Goal: Task Accomplishment & Management: Manage account settings

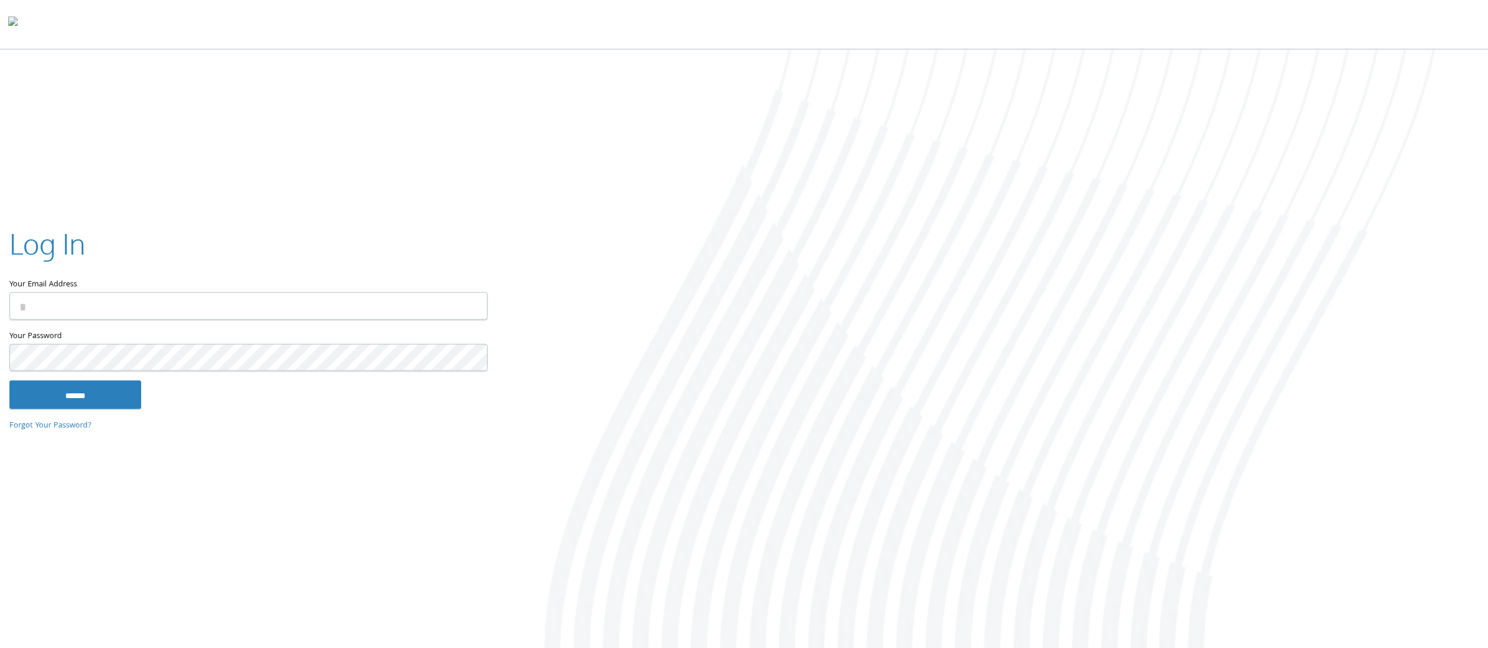
click at [333, 304] on input "Your Email Address" at bounding box center [248, 306] width 478 height 28
type input "**********"
click at [53, 394] on input "******" at bounding box center [75, 394] width 132 height 28
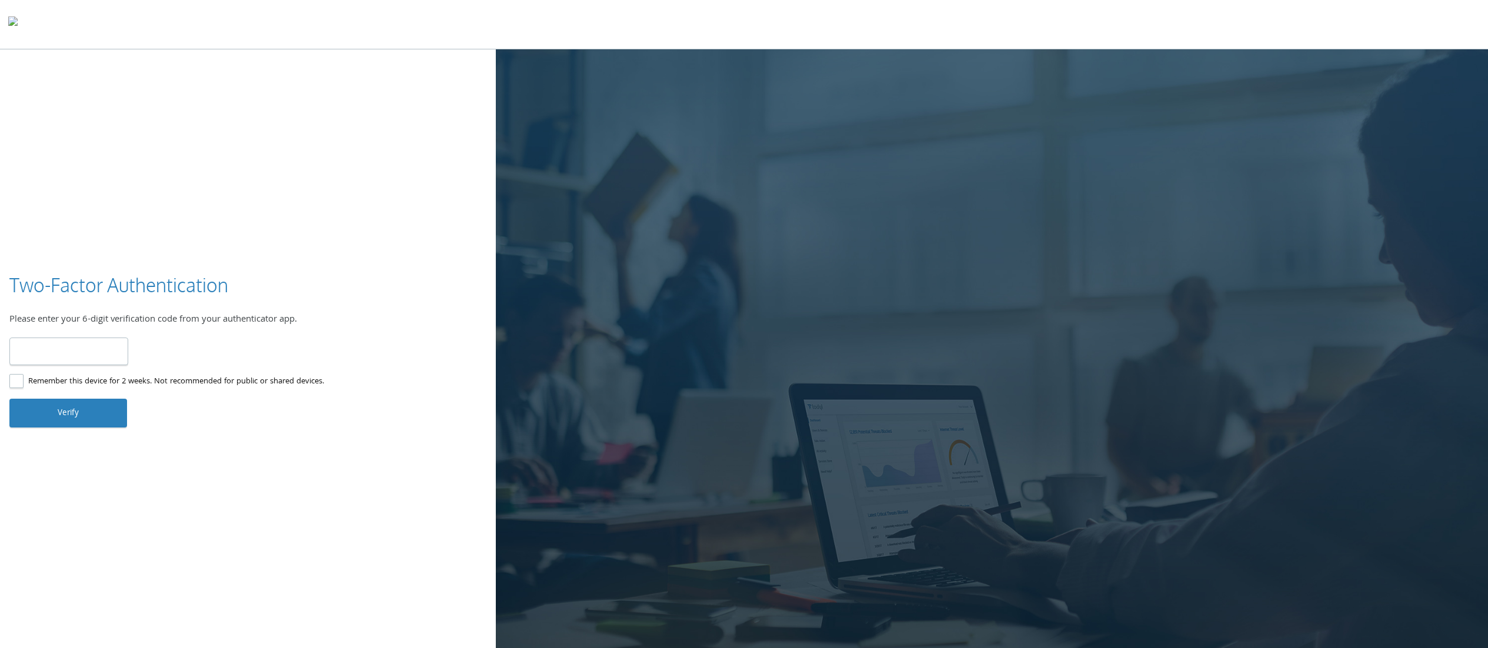
type input "******"
